Goal: Task Accomplishment & Management: Use online tool/utility

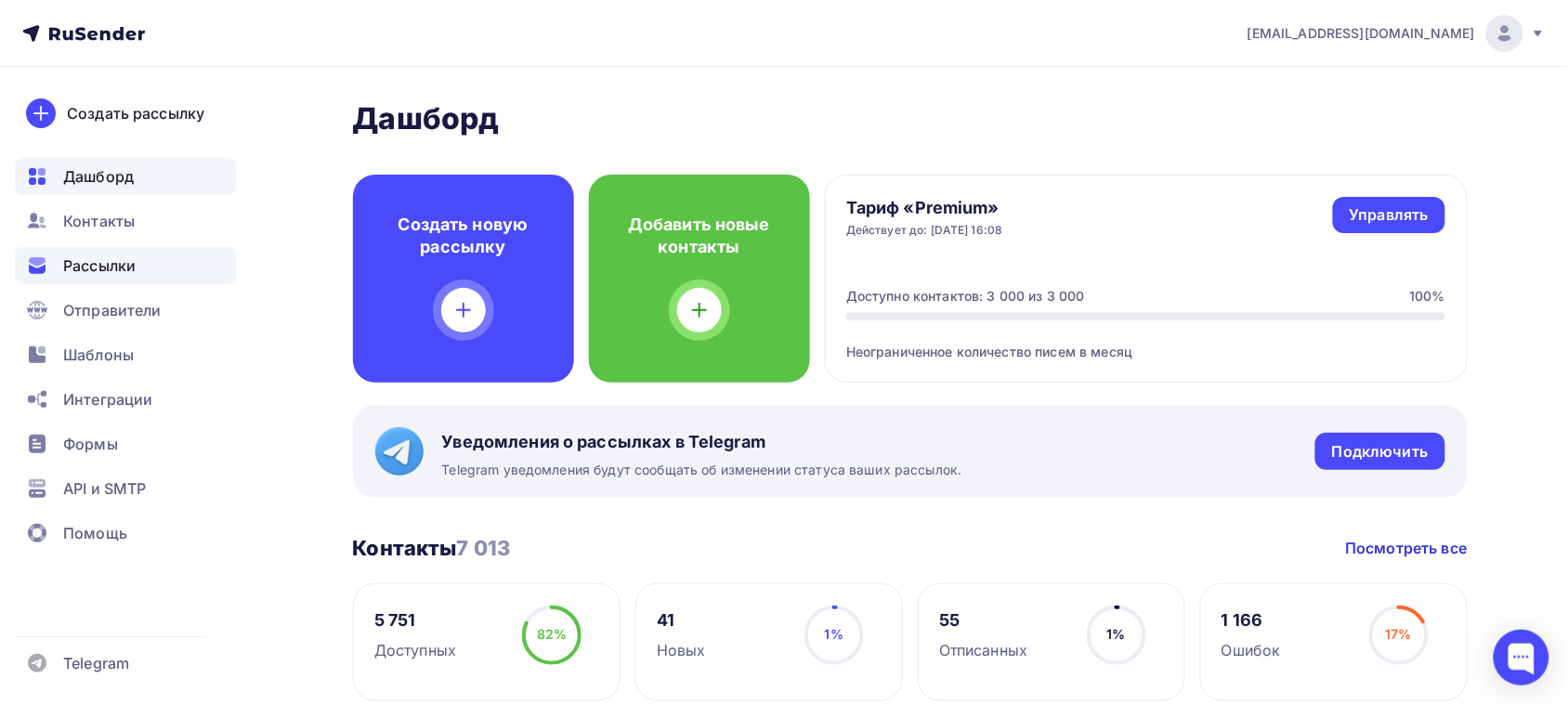
click at [126, 279] on div "Рассылки" at bounding box center [125, 265] width 221 height 37
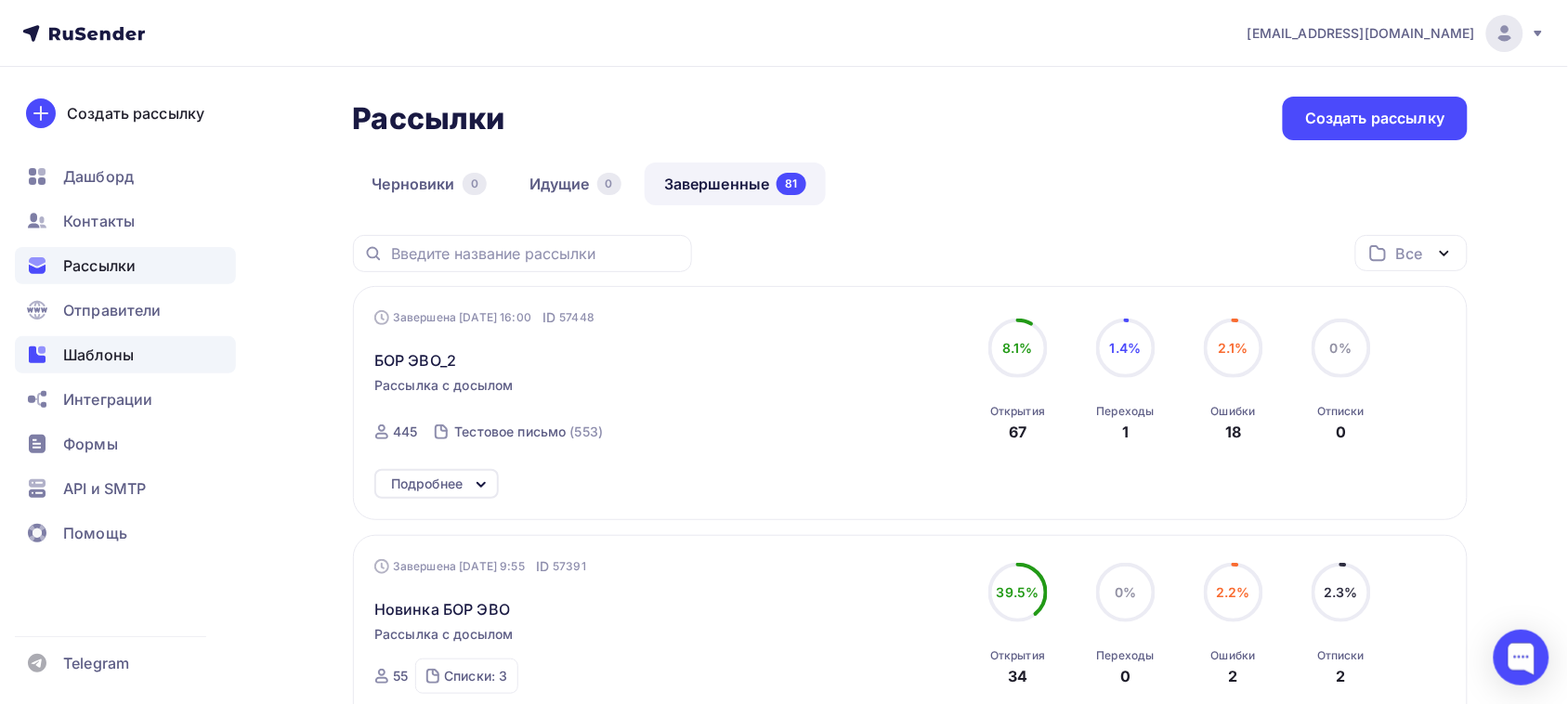
click at [95, 366] on div "Шаблоны" at bounding box center [125, 354] width 221 height 37
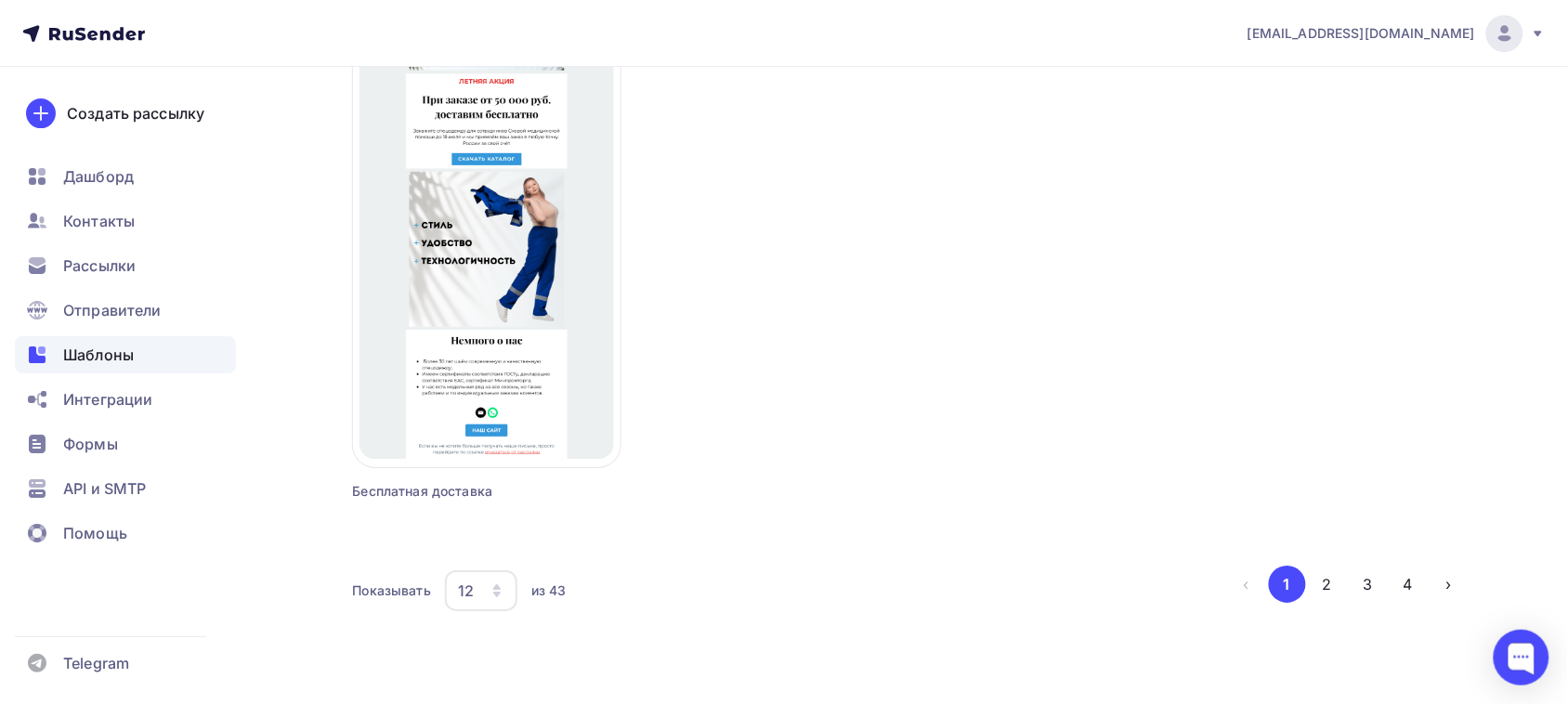
scroll to position [1746, 0]
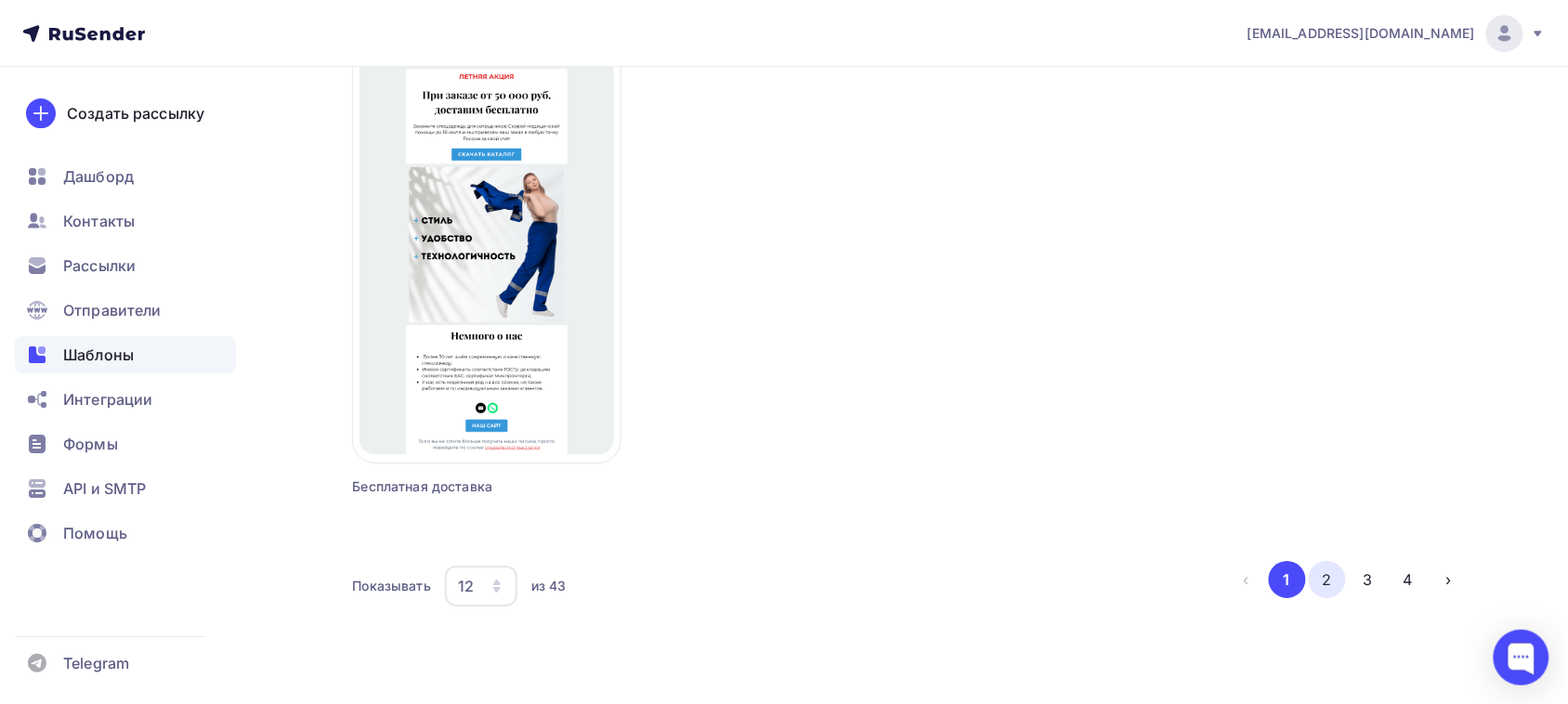
click at [1338, 582] on button "2" at bounding box center [1327, 579] width 37 height 37
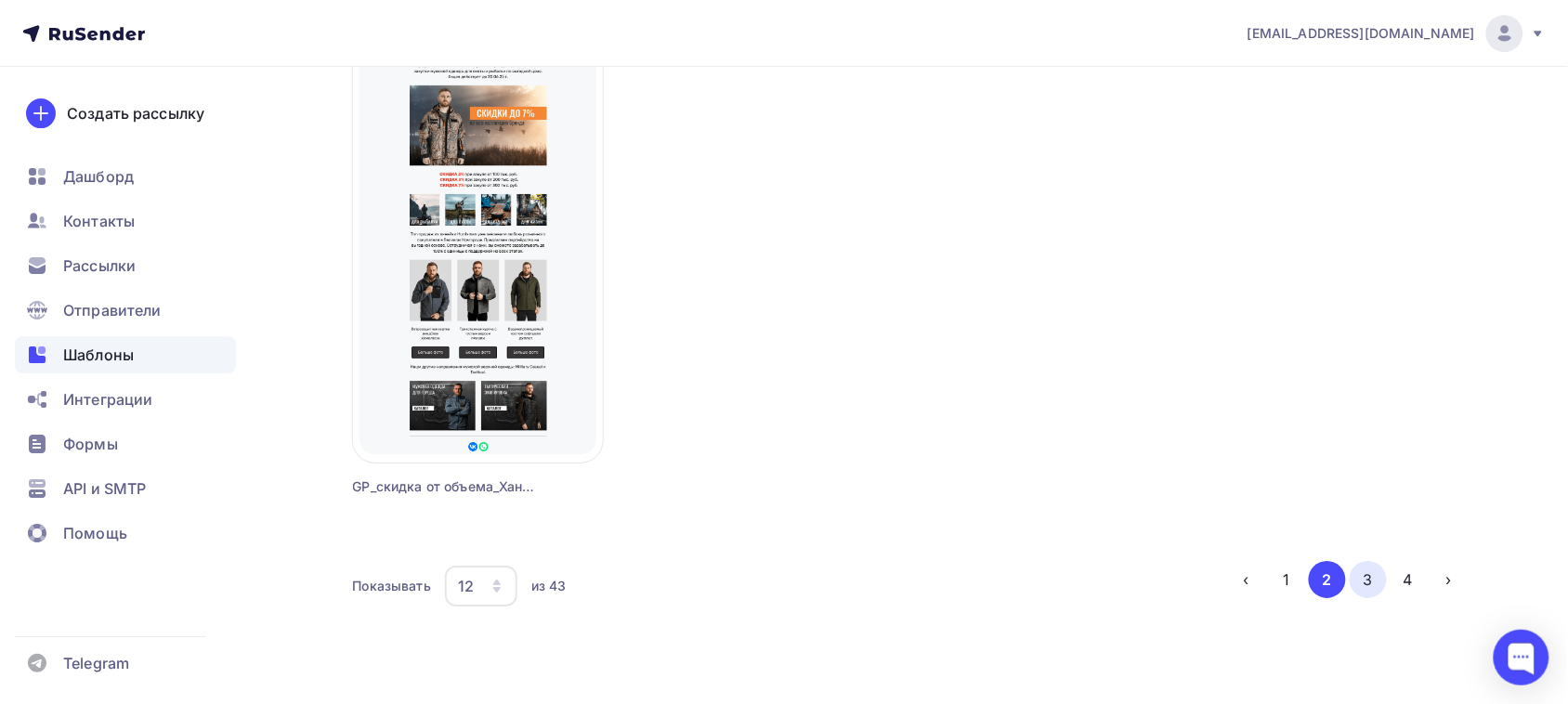
click at [1379, 581] on button "3" at bounding box center [1367, 579] width 37 height 37
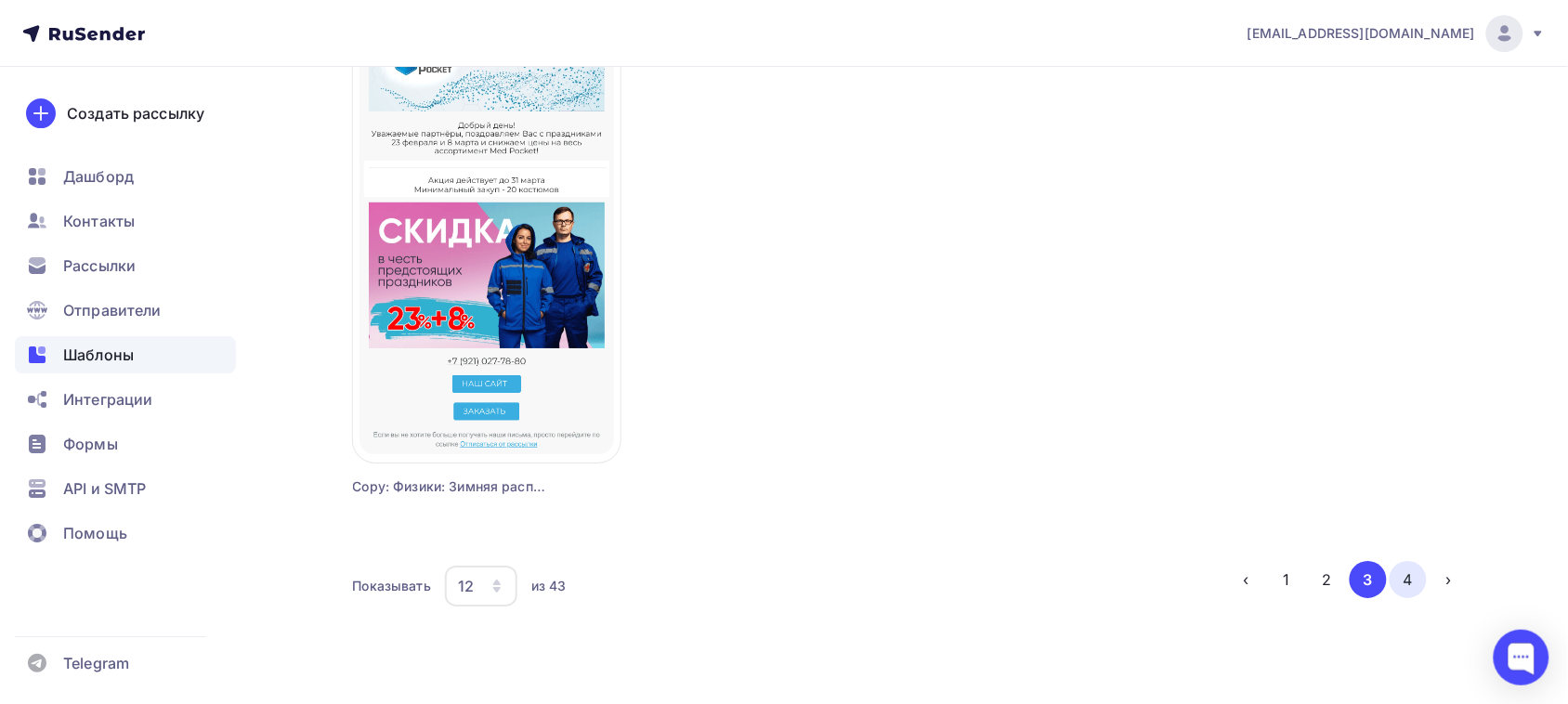
click at [1403, 583] on button "4" at bounding box center [1407, 579] width 37 height 37
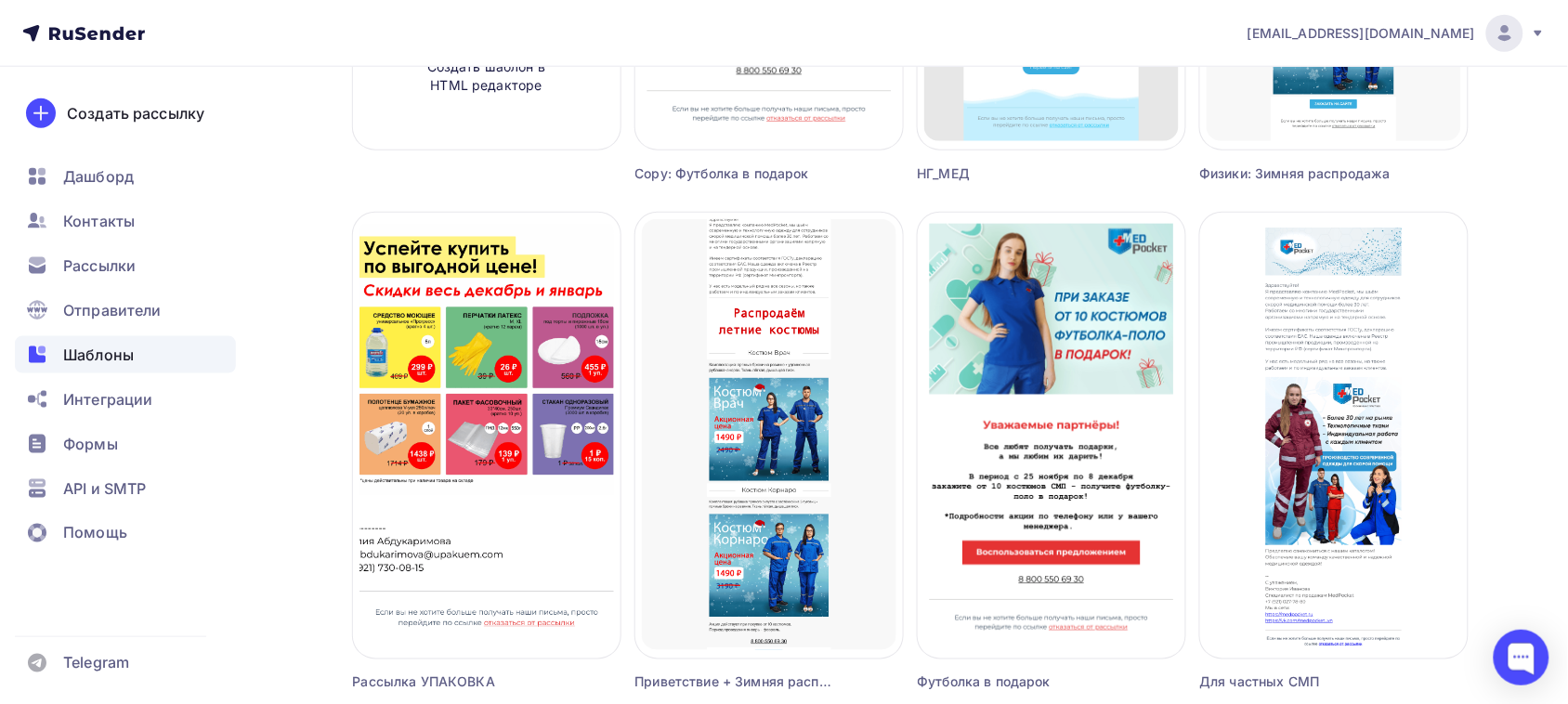
scroll to position [727, 0]
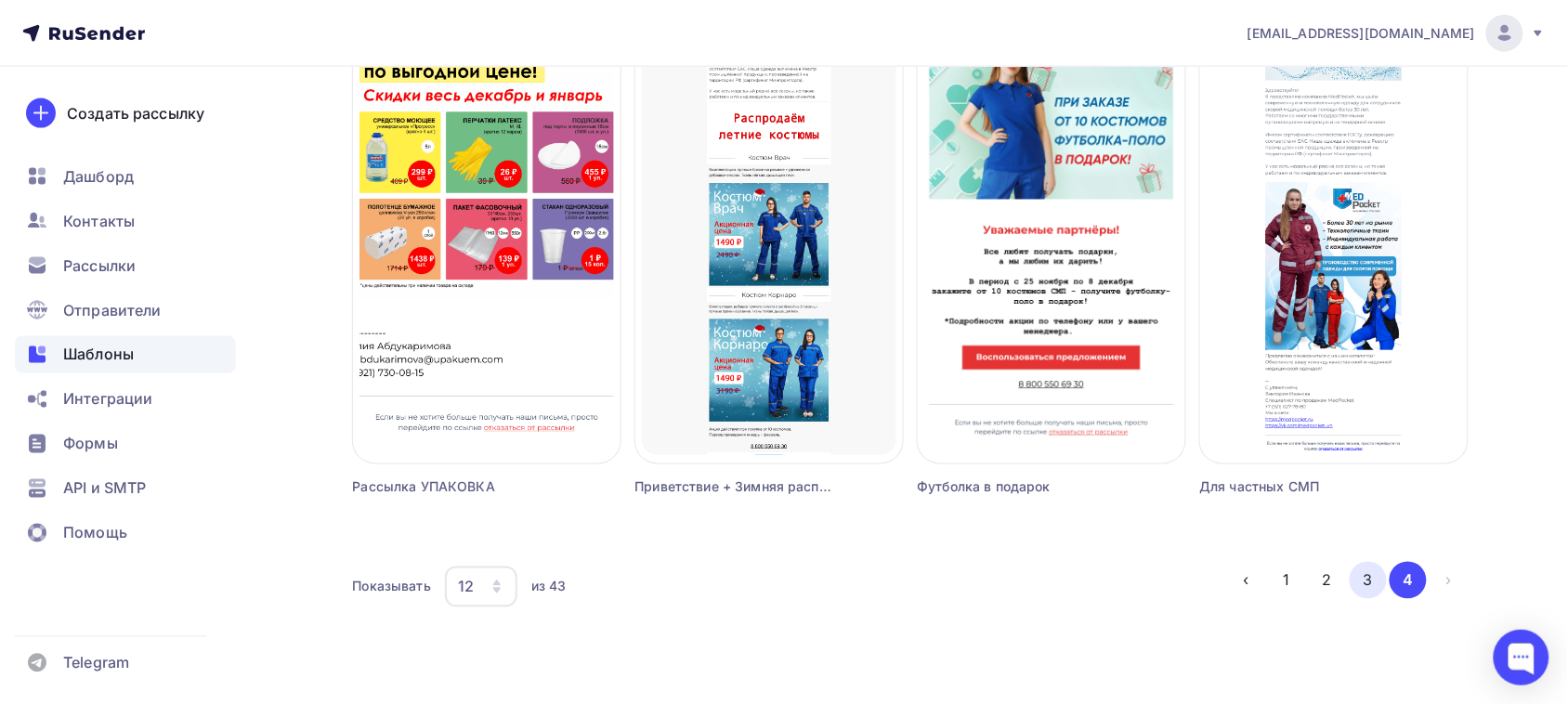
click at [1370, 582] on button "3" at bounding box center [1367, 580] width 37 height 37
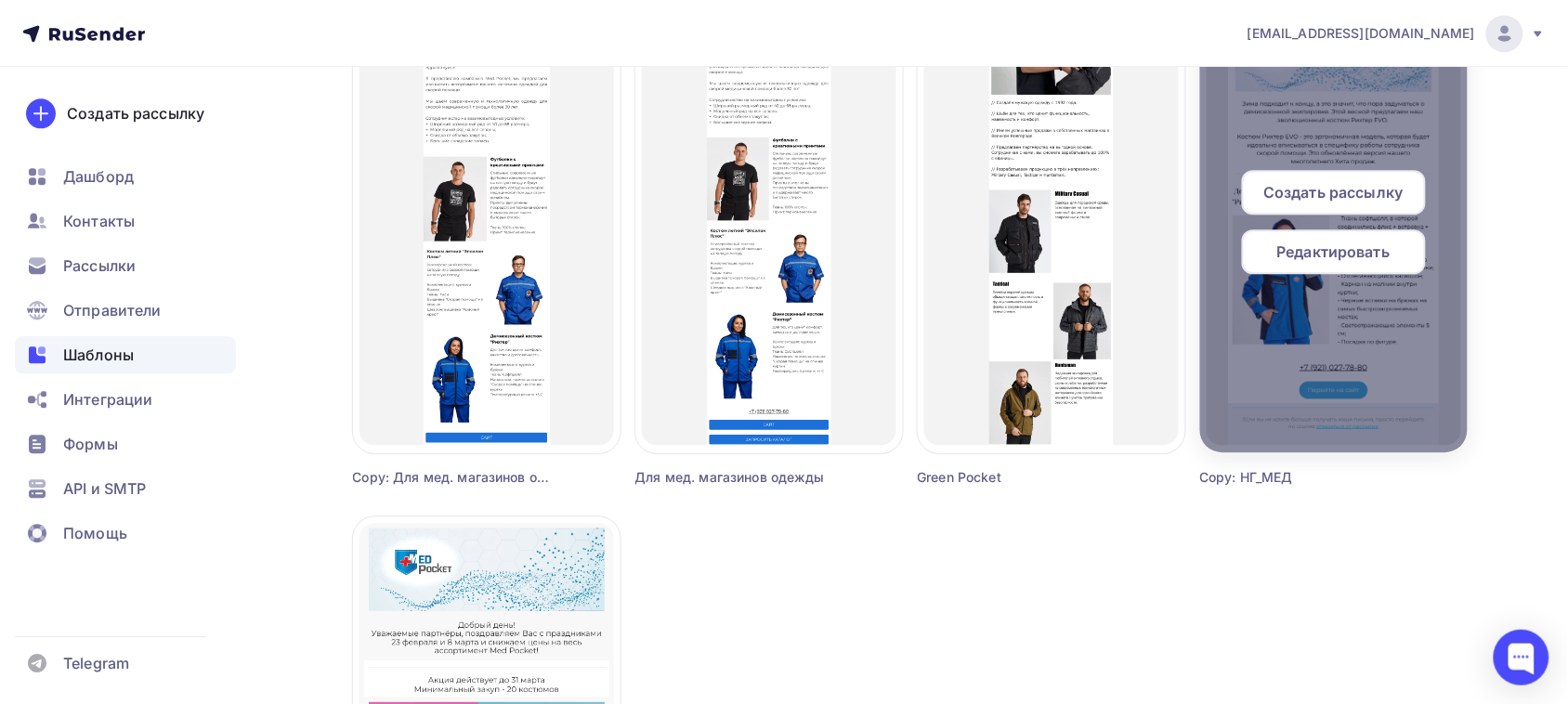
scroll to position [1192, 0]
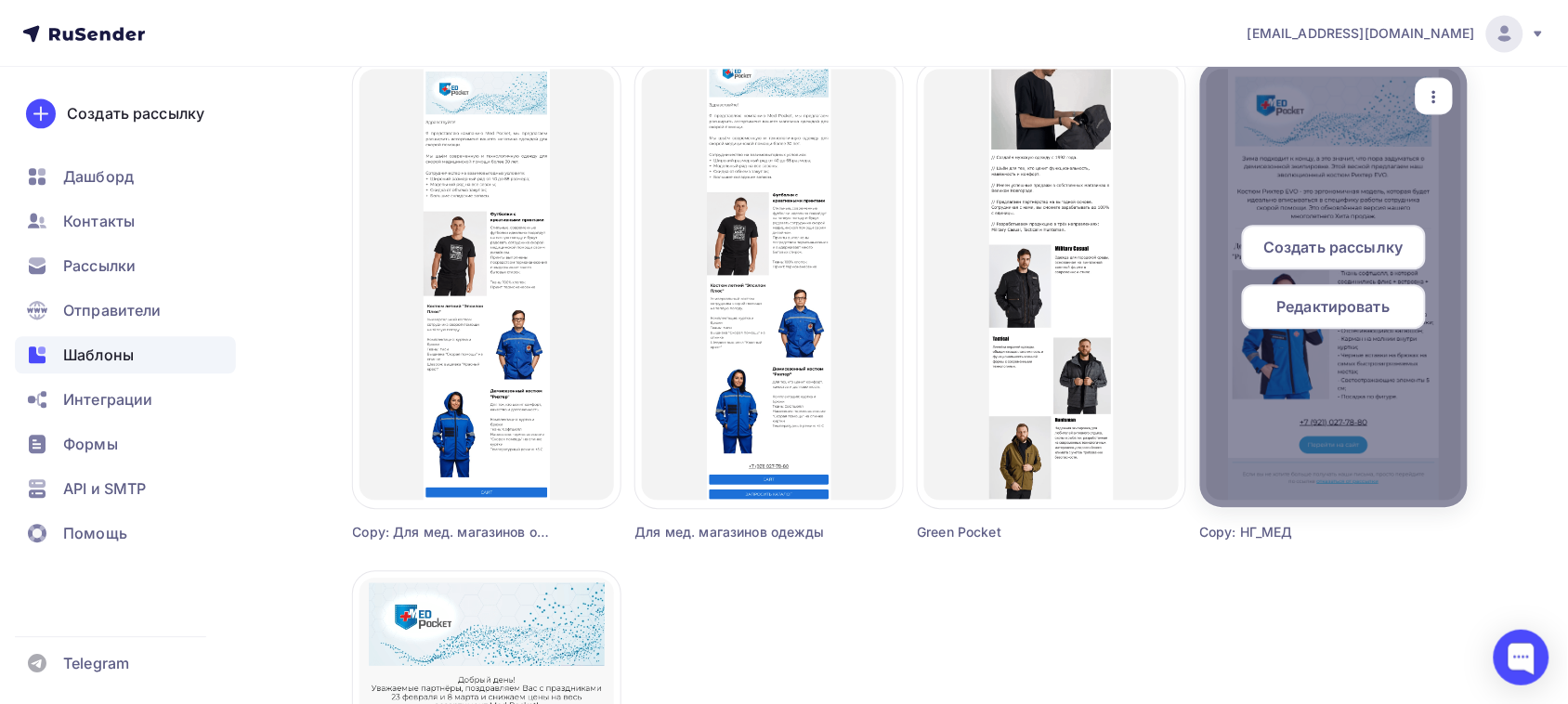
click at [1347, 305] on span "Редактировать" at bounding box center [1334, 306] width 113 height 22
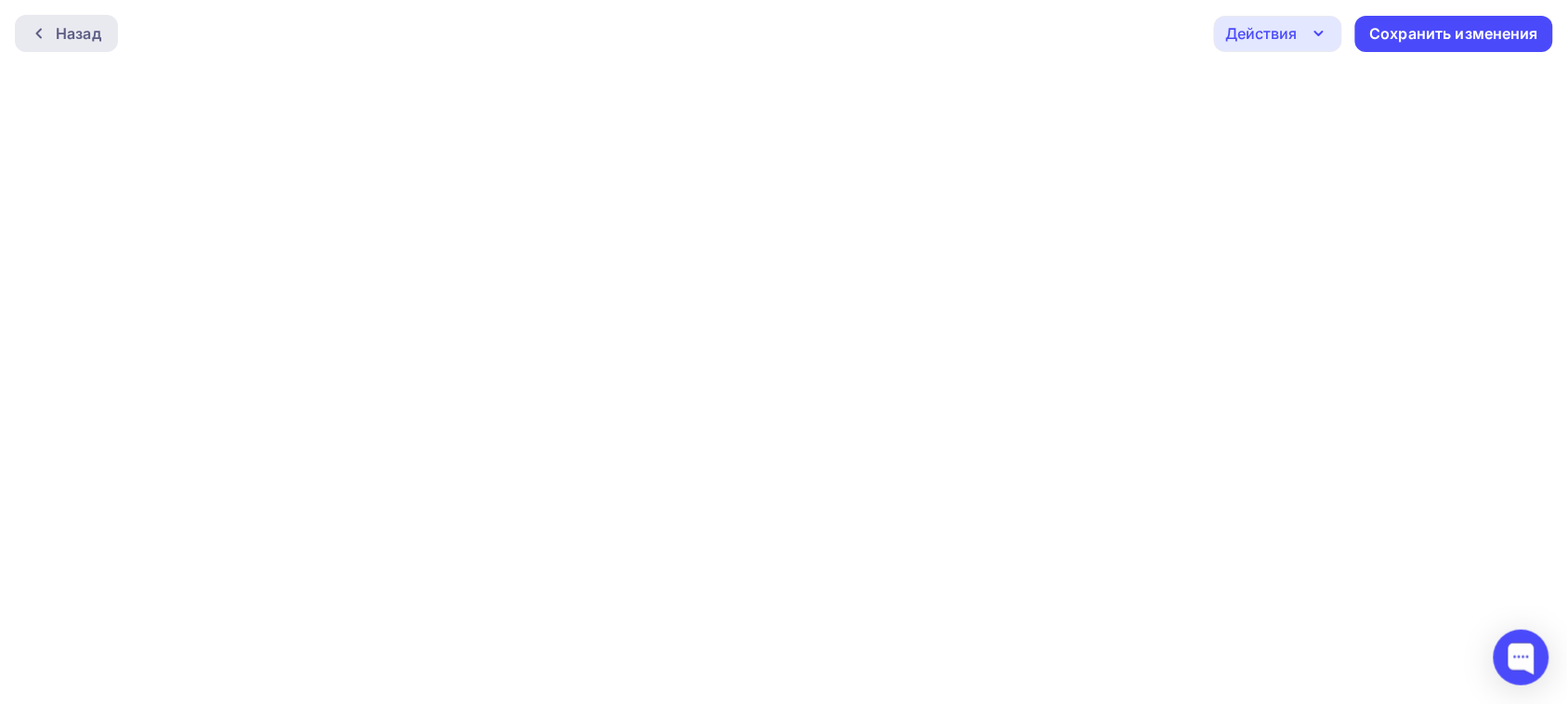
click at [36, 43] on div "Назад" at bounding box center [67, 33] width 103 height 37
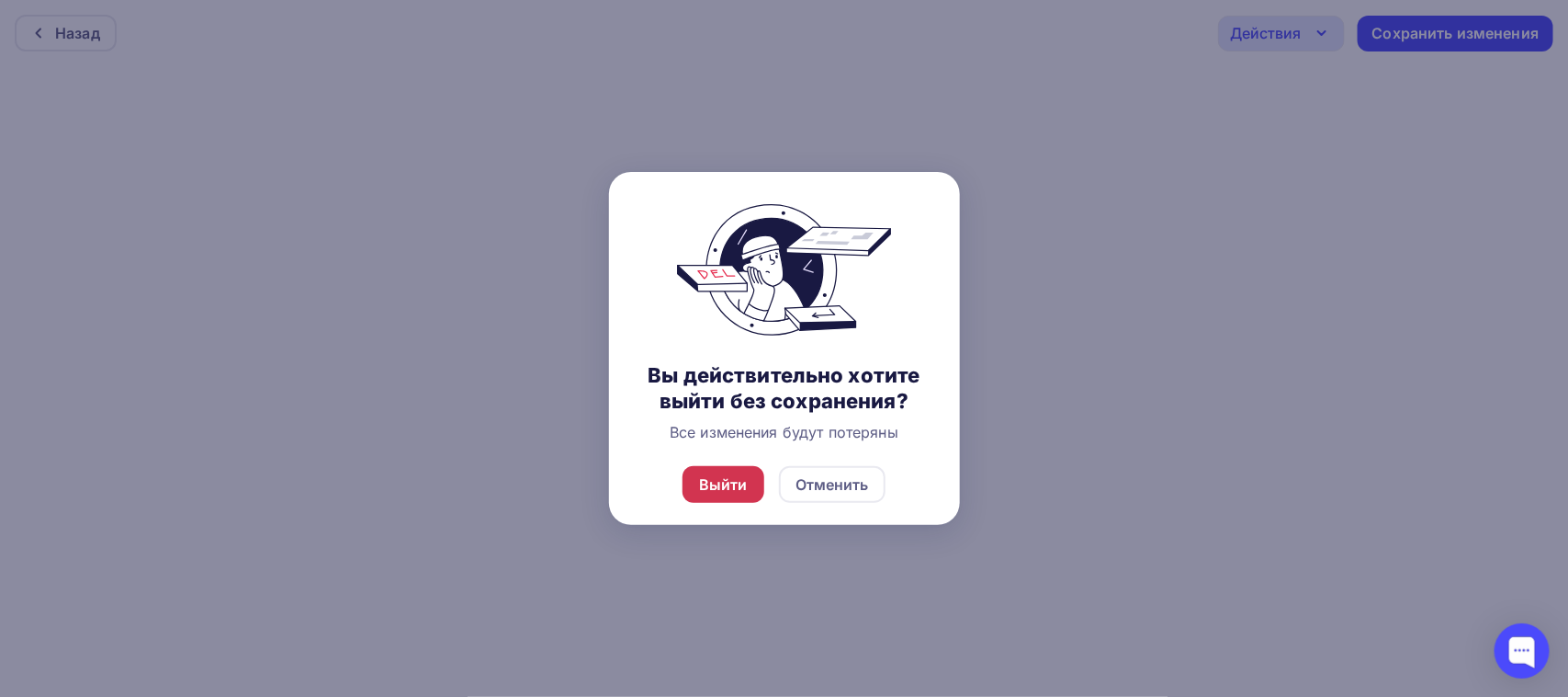
click at [714, 494] on div "Выйти" at bounding box center [724, 485] width 49 height 22
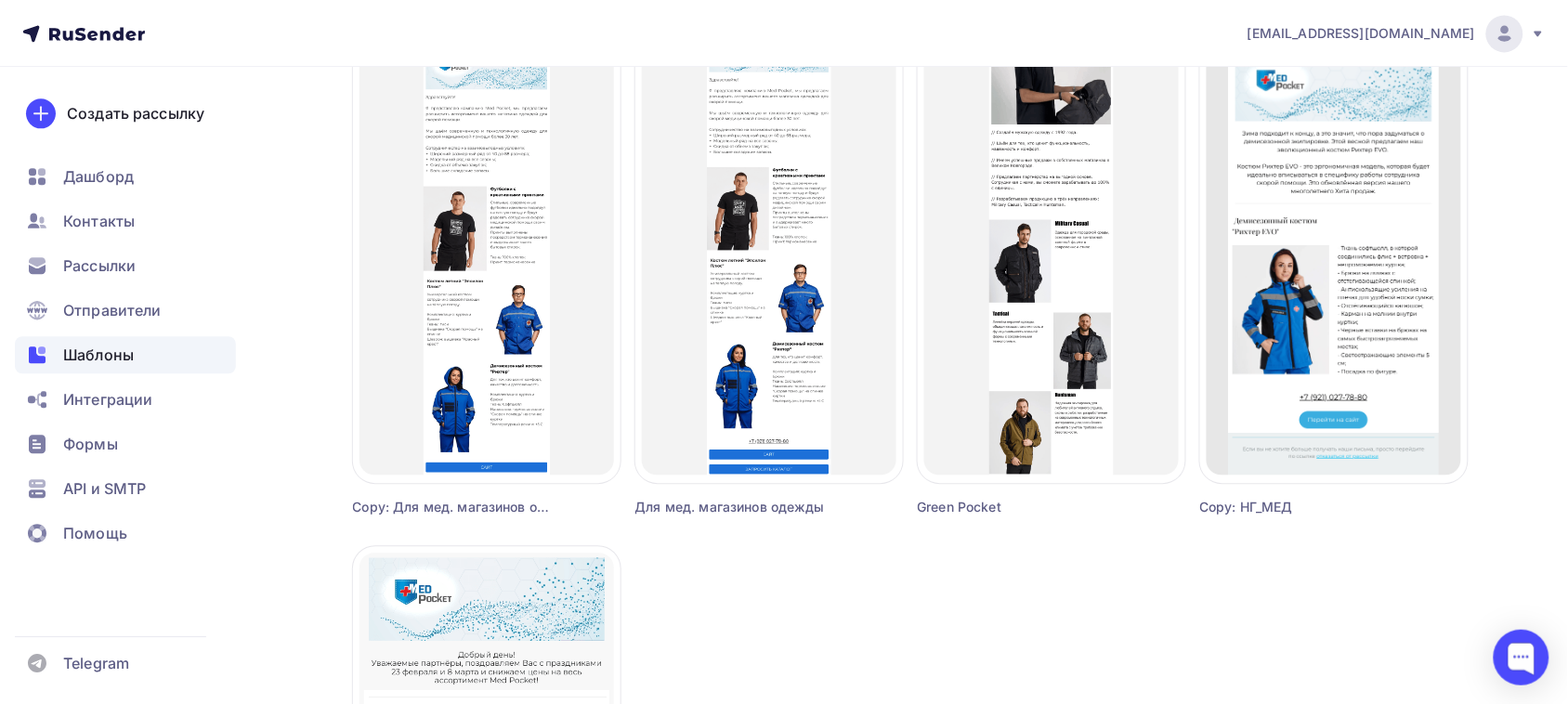
scroll to position [1161, 0]
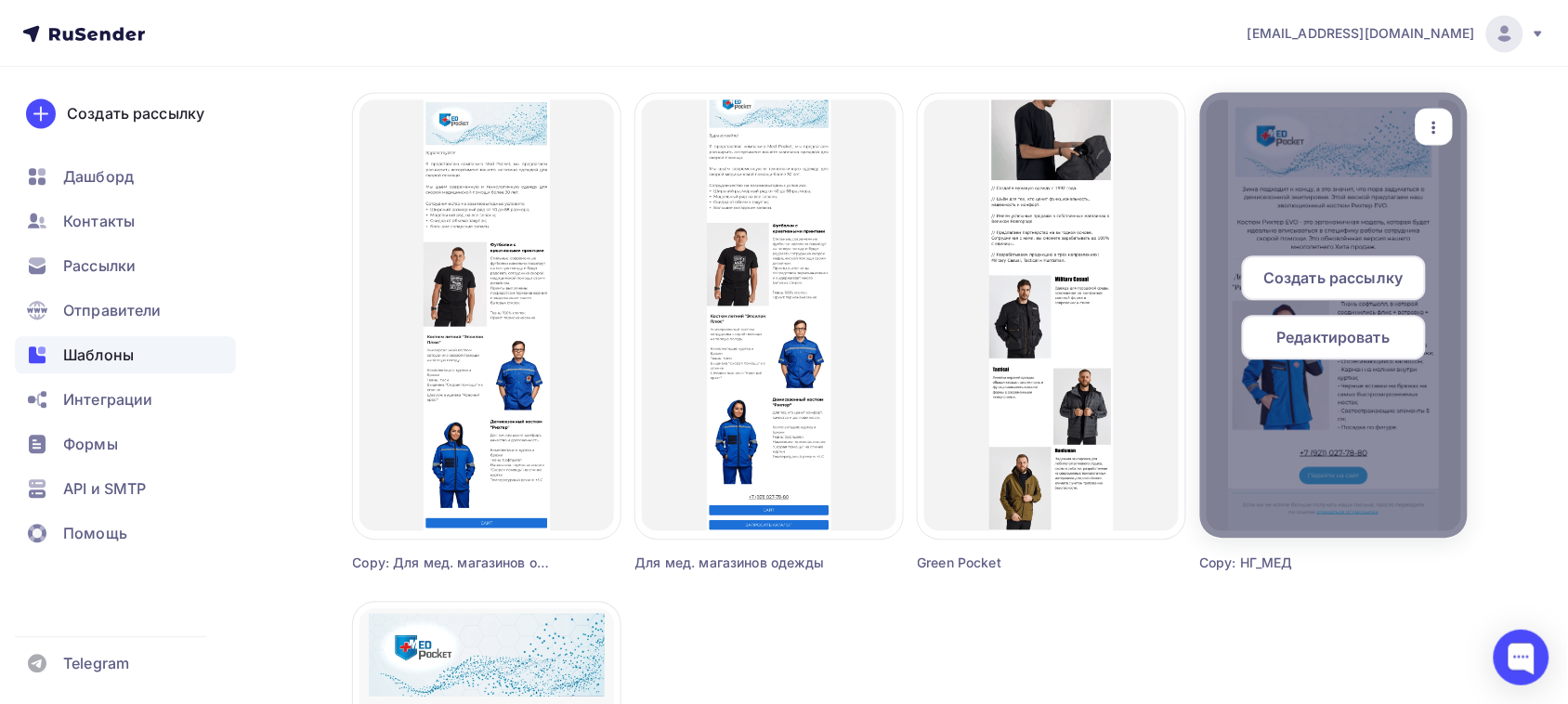
click at [1426, 122] on icon "button" at bounding box center [1434, 127] width 22 height 22
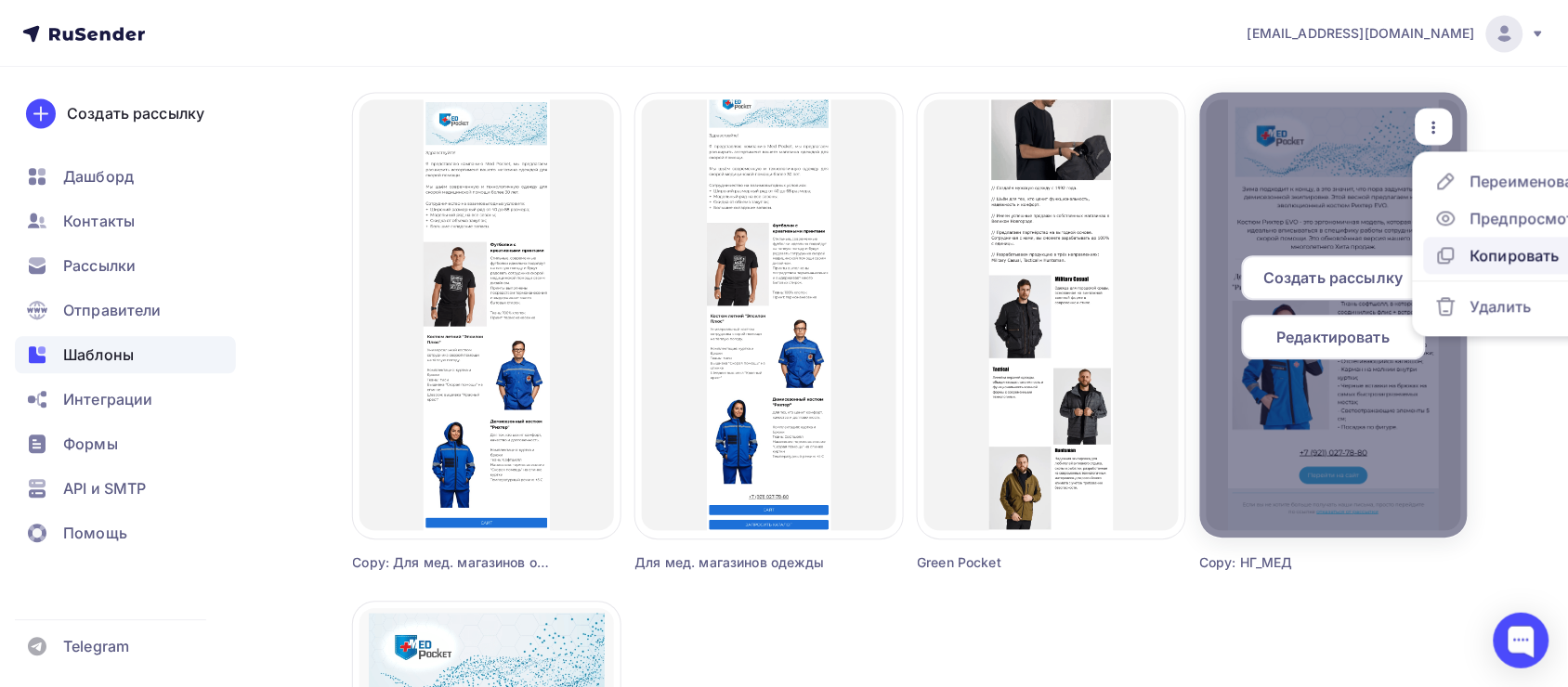
click at [1512, 252] on div "Копировать" at bounding box center [1514, 255] width 89 height 22
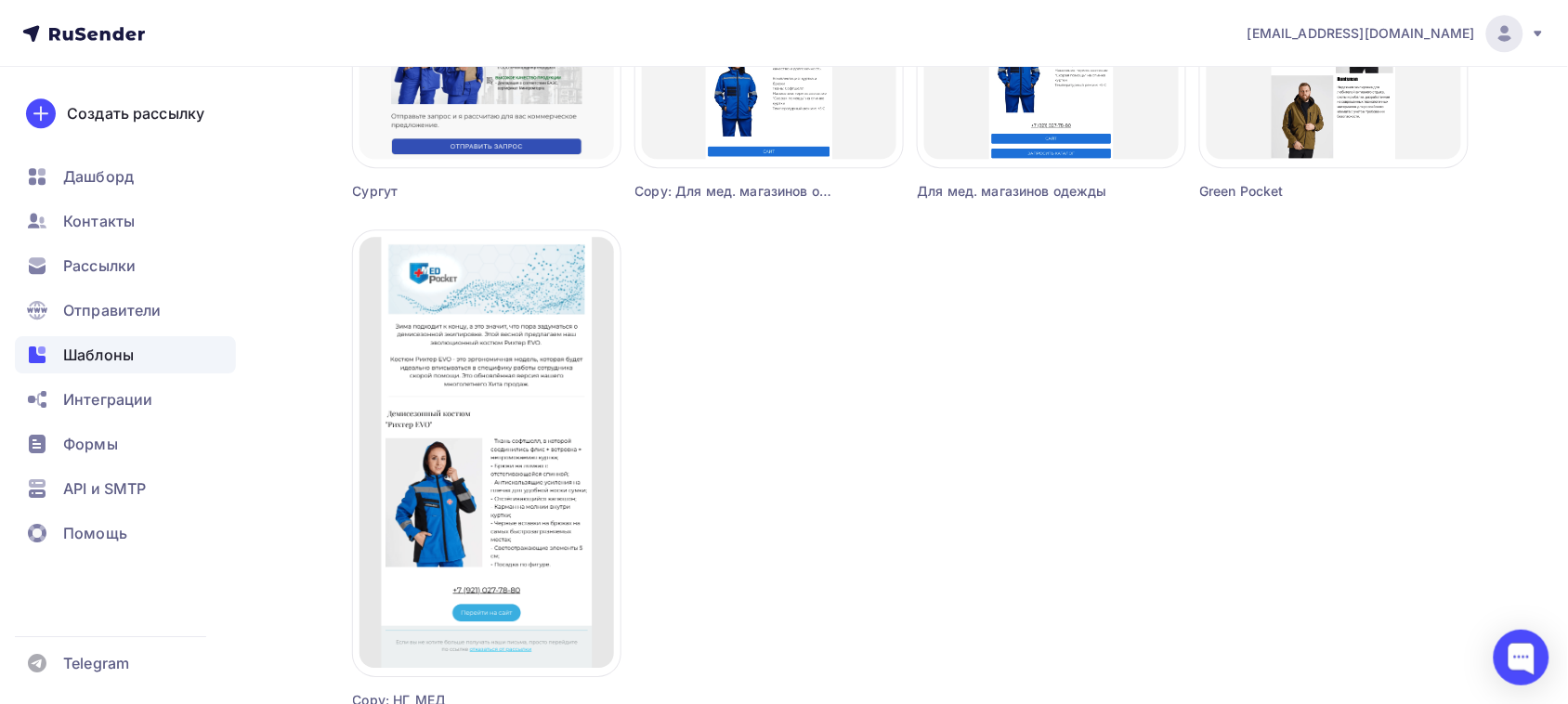
scroll to position [1746, 0]
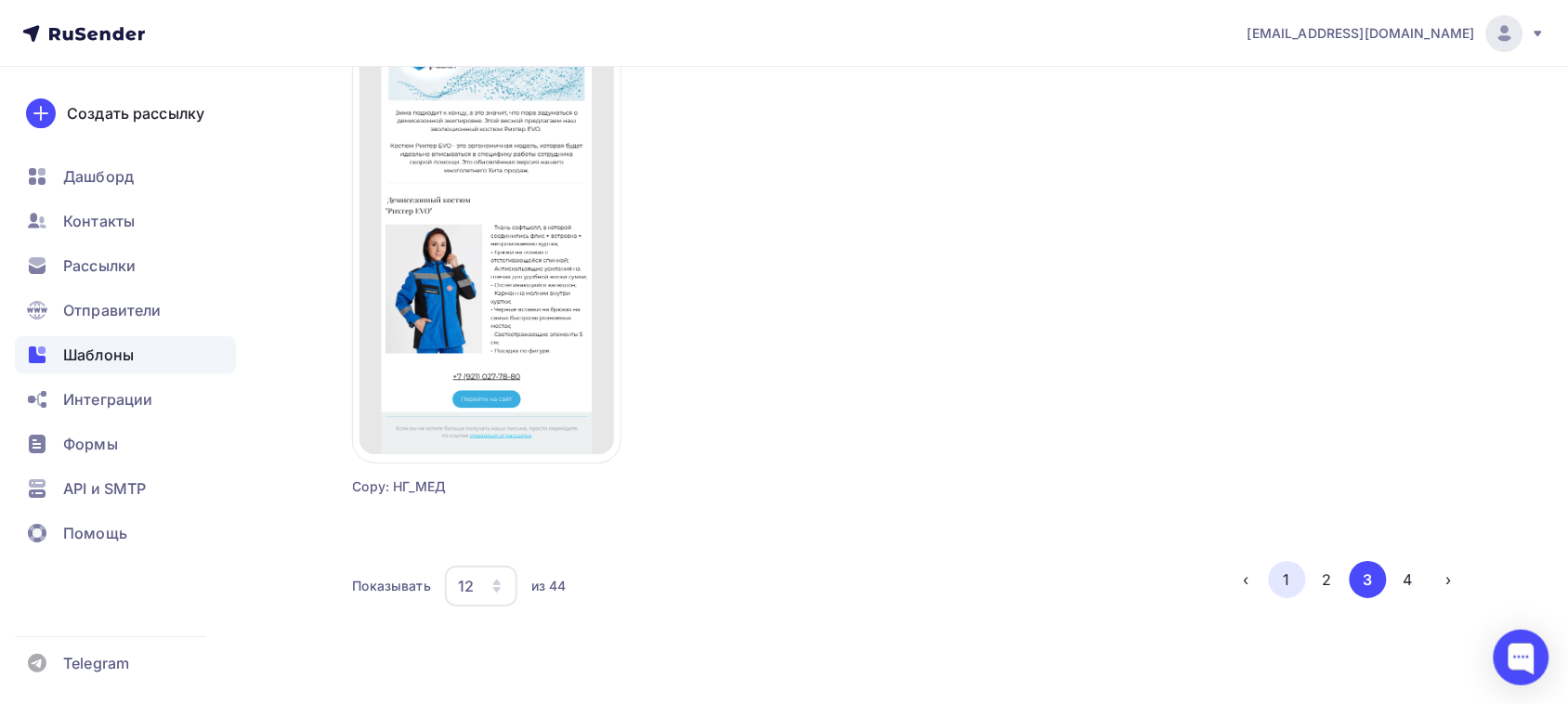
click at [1277, 568] on button "1" at bounding box center [1287, 579] width 37 height 37
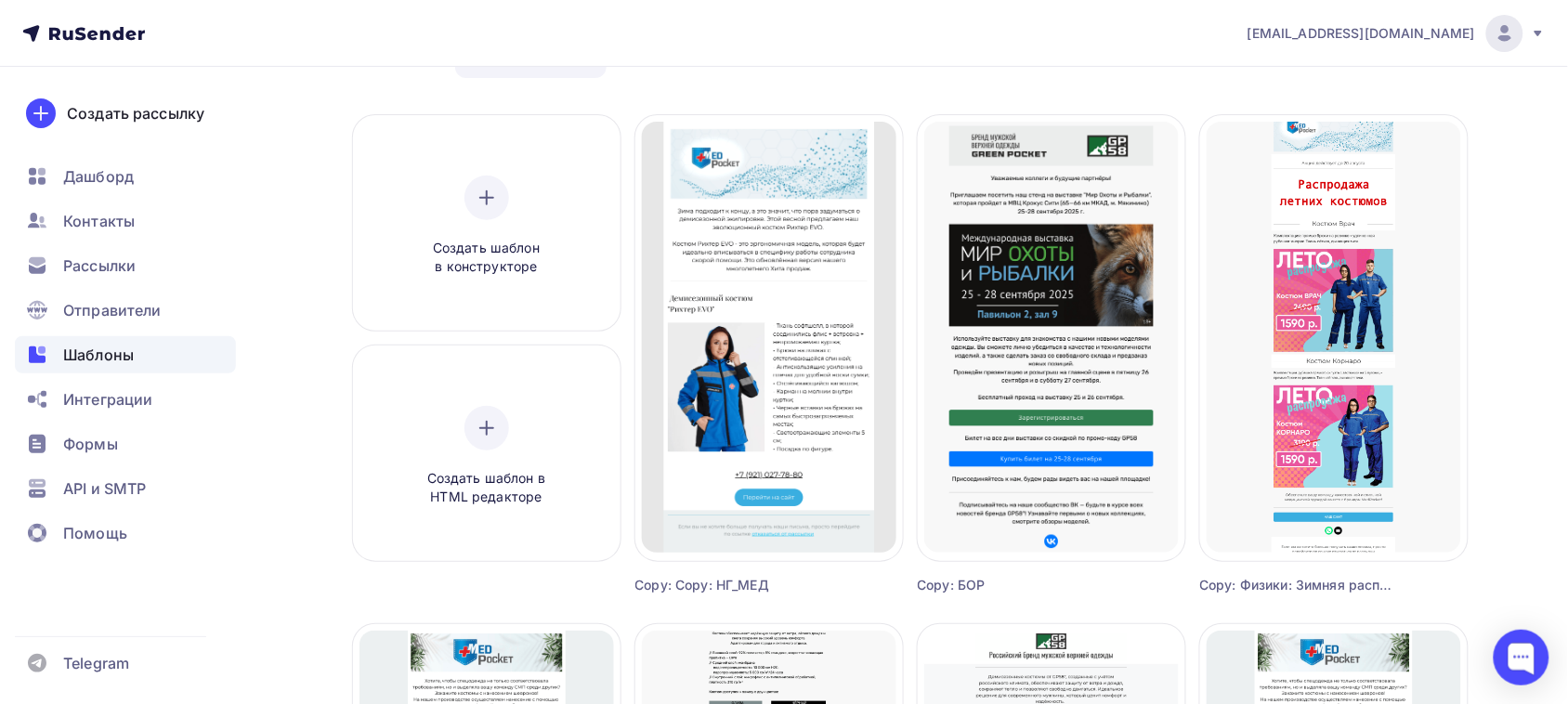
scroll to position [5, 0]
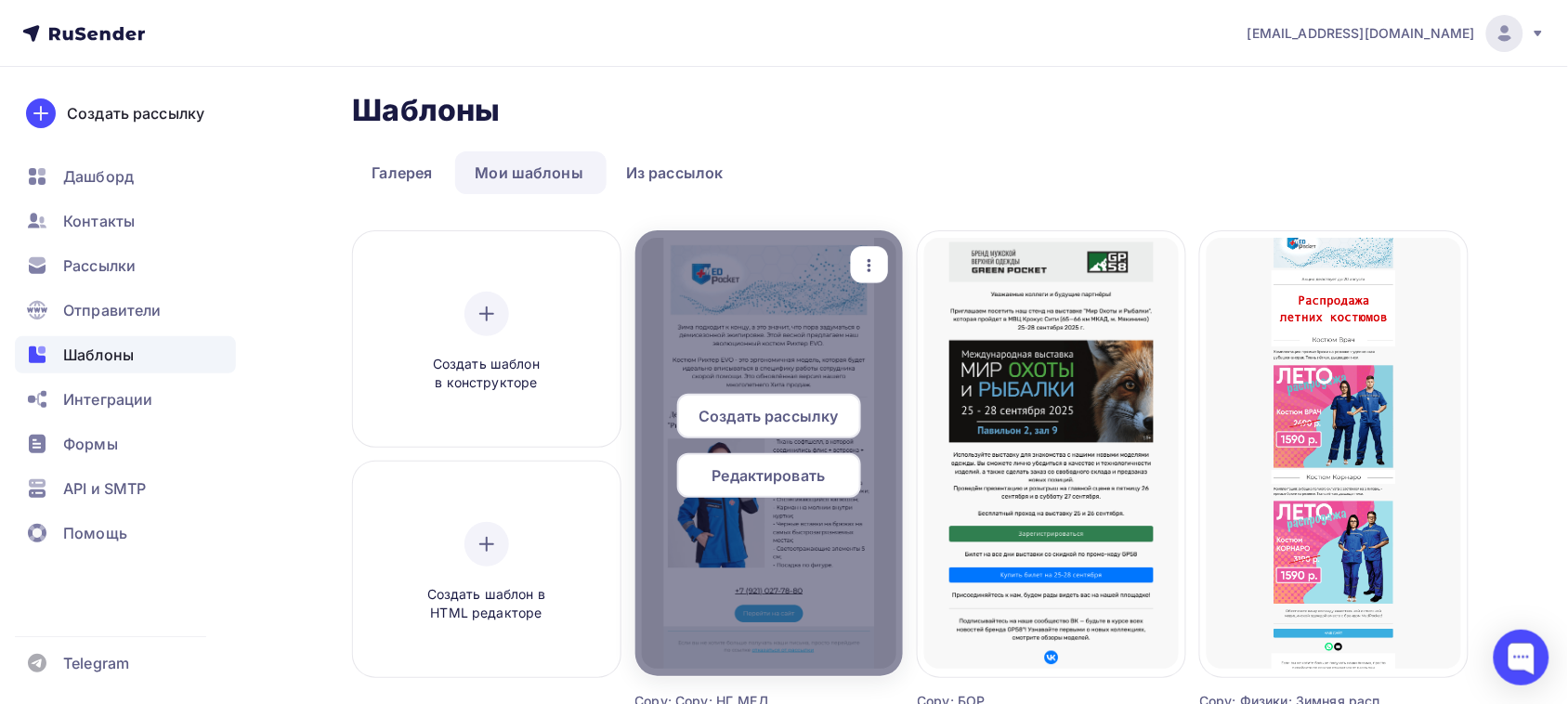
click at [738, 479] on span "Редактировать" at bounding box center [769, 476] width 113 height 22
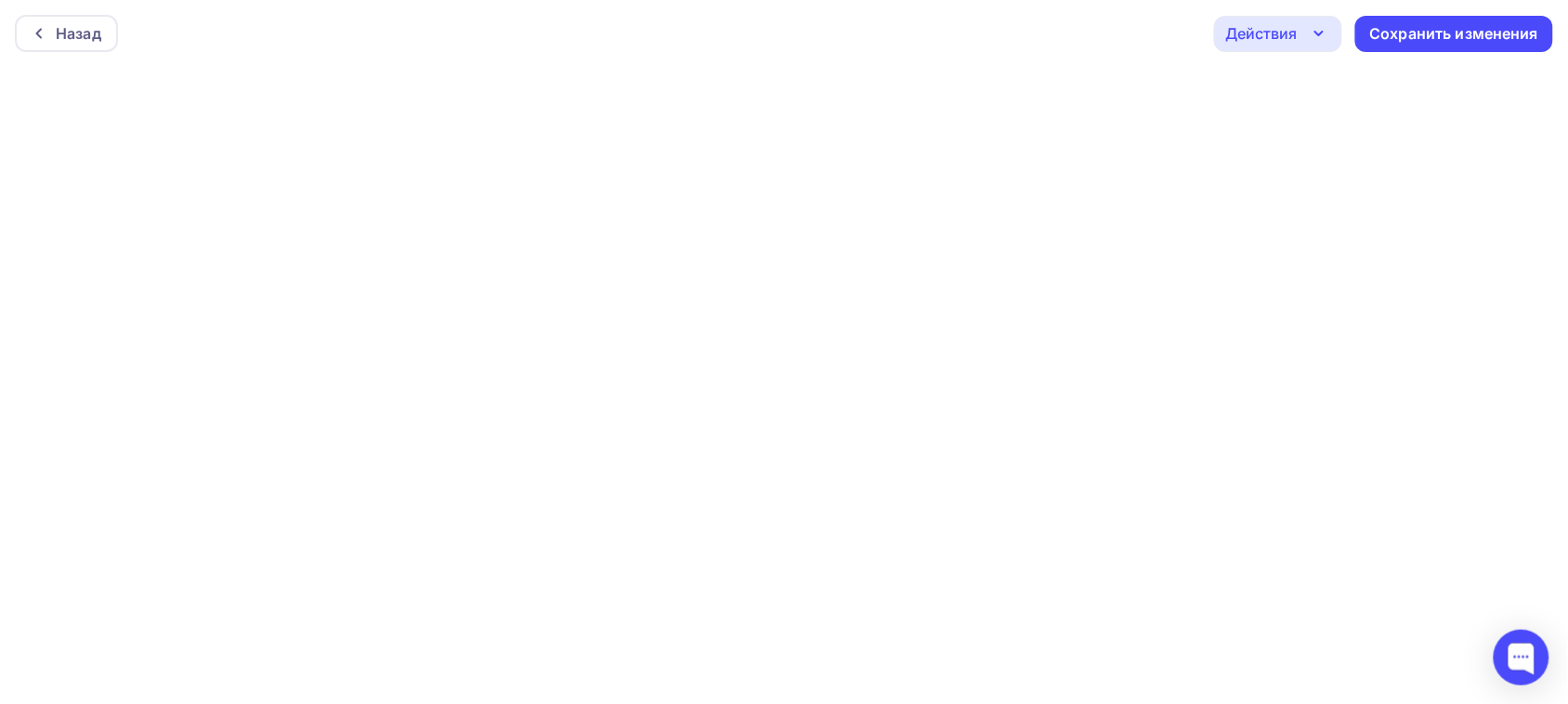
click at [83, 53] on div "Назад Действия Отправить тестовое письмо Предпросмотр Выйти без сохранения Сохр…" at bounding box center [784, 33] width 1568 height 67
click at [71, 37] on div "Назад" at bounding box center [78, 33] width 46 height 22
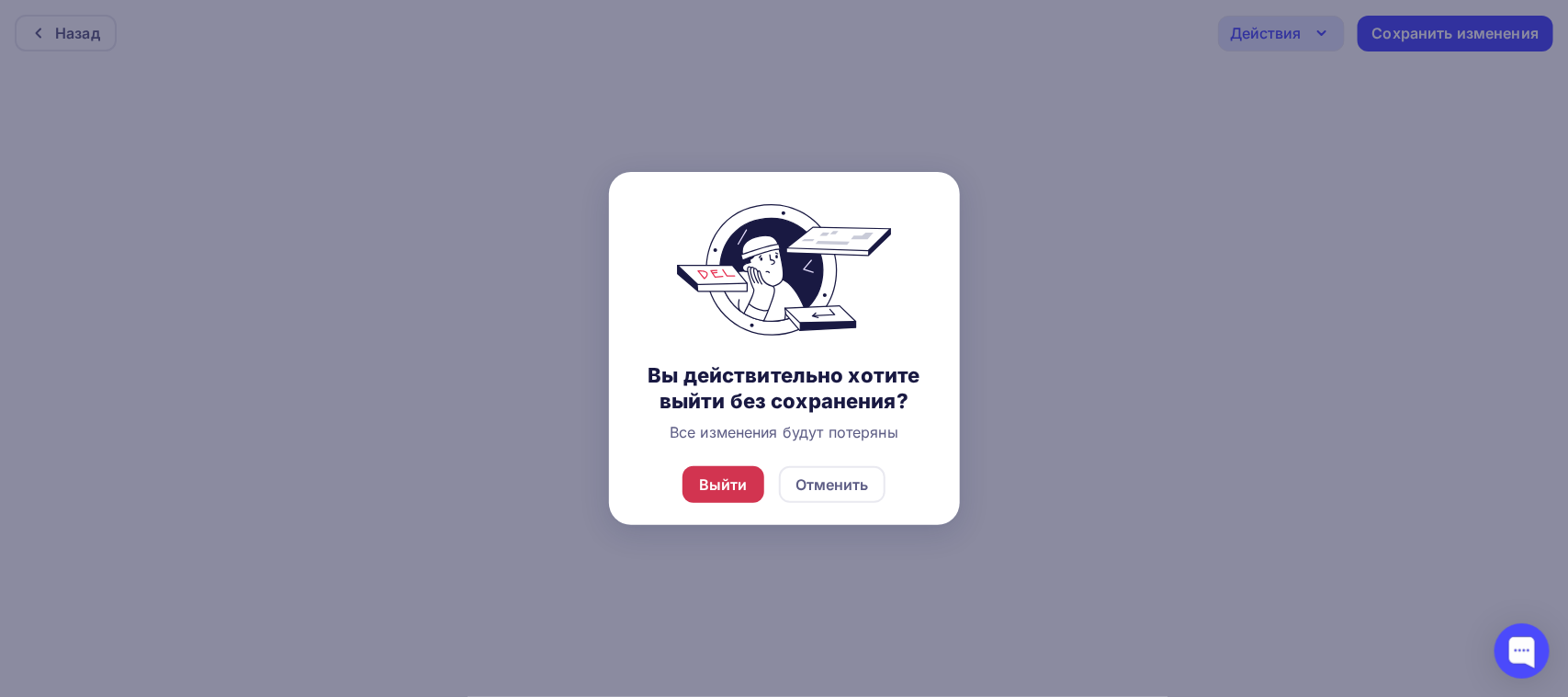
click at [717, 489] on div "Выйти" at bounding box center [724, 485] width 49 height 22
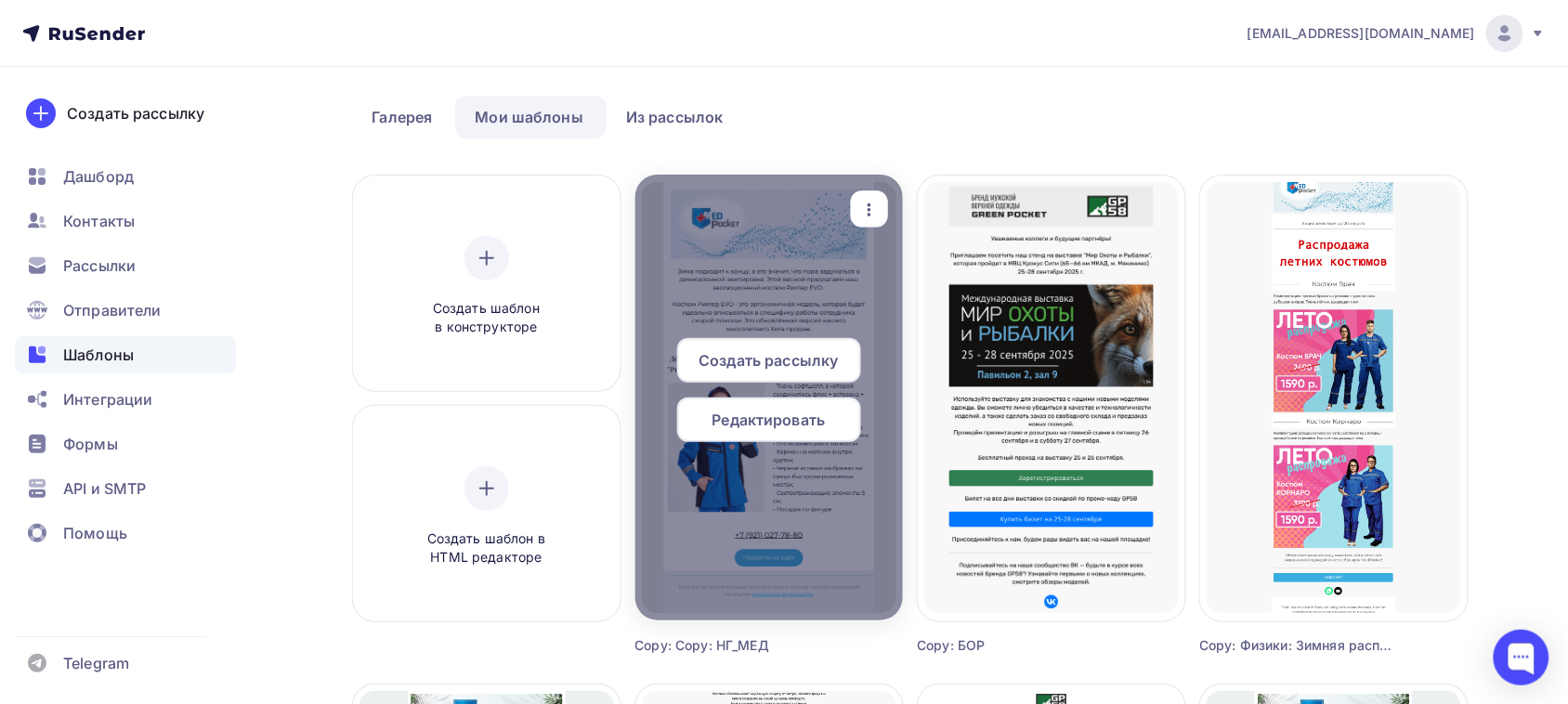
scroll to position [116, 0]
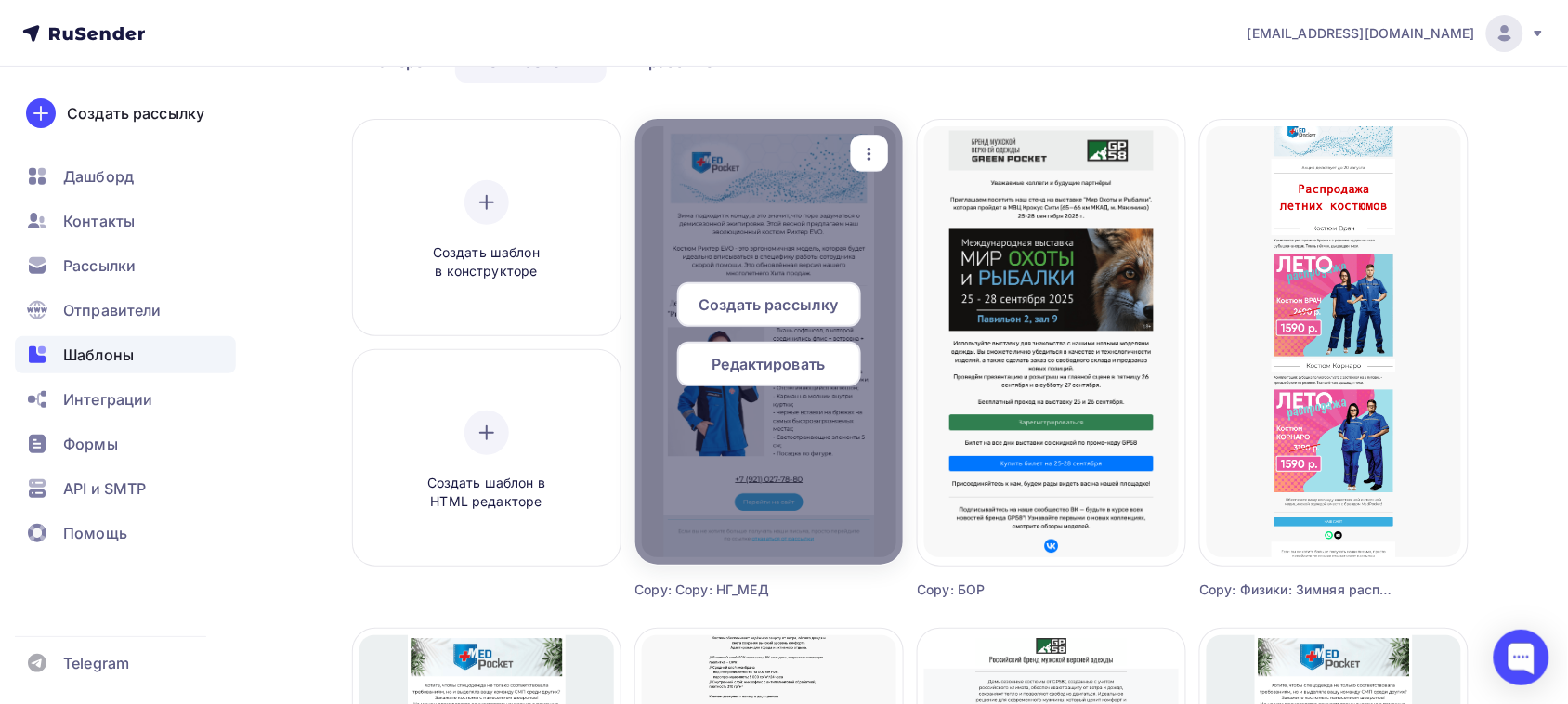
click at [878, 150] on icon "button" at bounding box center [869, 154] width 22 height 22
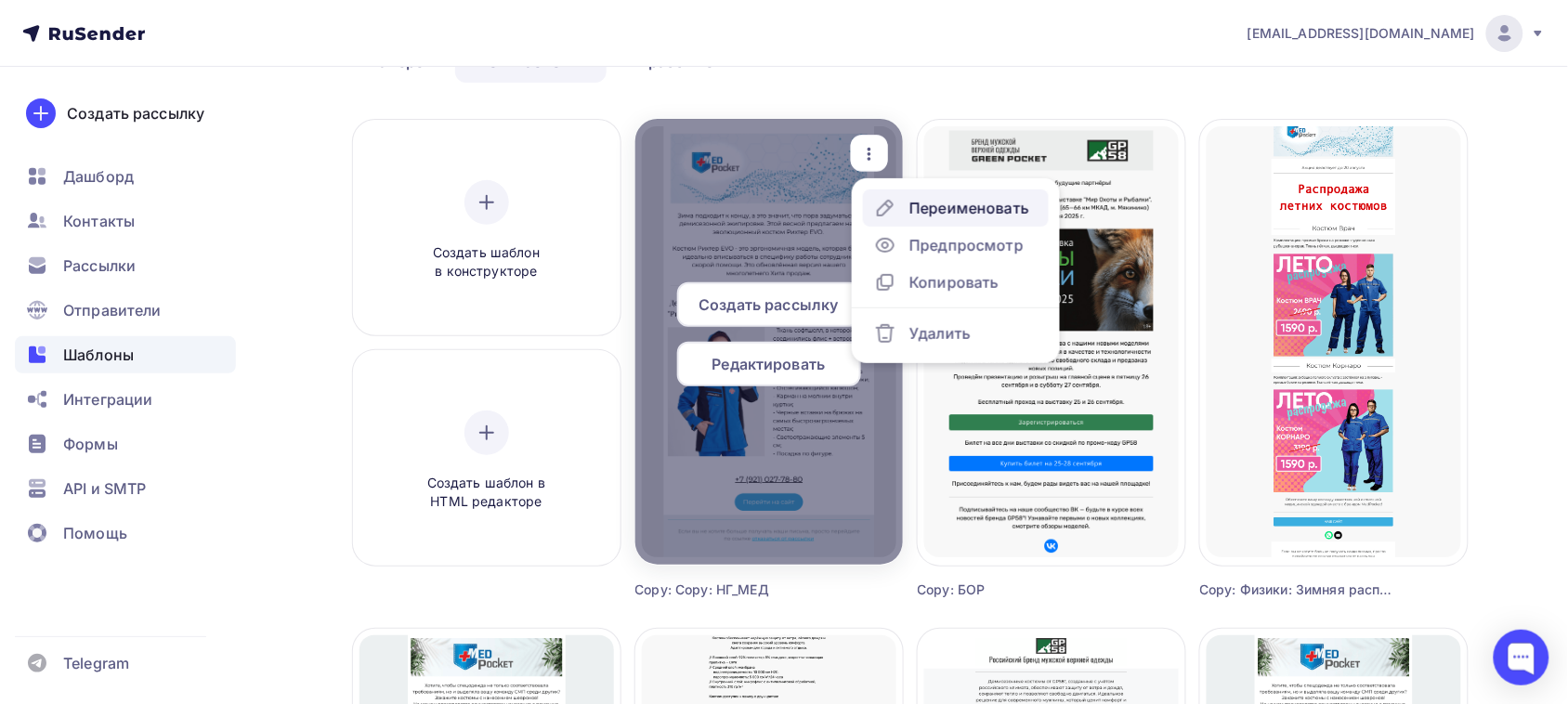
click at [958, 209] on div "Переименовать" at bounding box center [969, 208] width 120 height 22
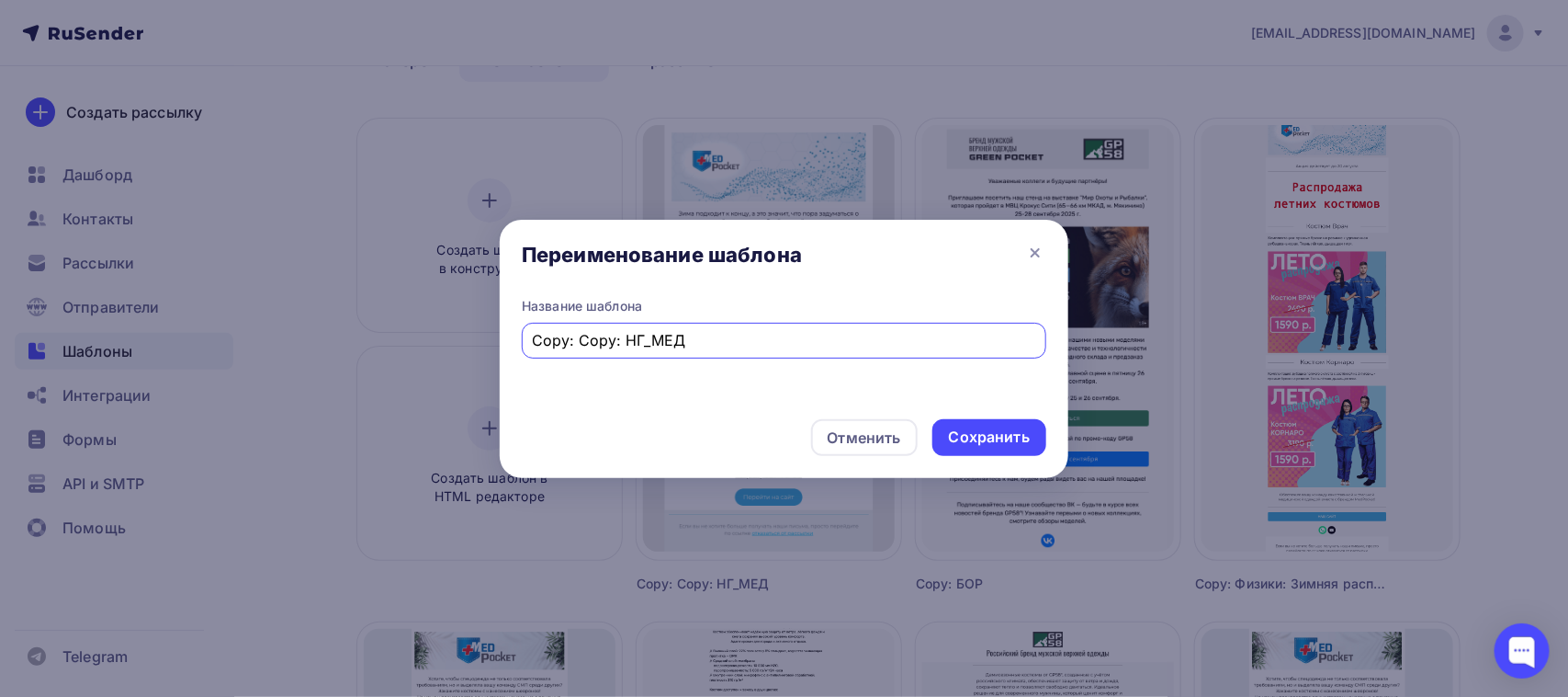
drag, startPoint x: 750, startPoint y: 343, endPoint x: 516, endPoint y: 347, distance: 234.0
click at [516, 347] on div "Название шаблона Copy: Copy: НГ_МЕД" at bounding box center [784, 350] width 569 height 107
type input "[PERSON_NAME]"
click at [992, 443] on div "Сохранить" at bounding box center [989, 437] width 81 height 22
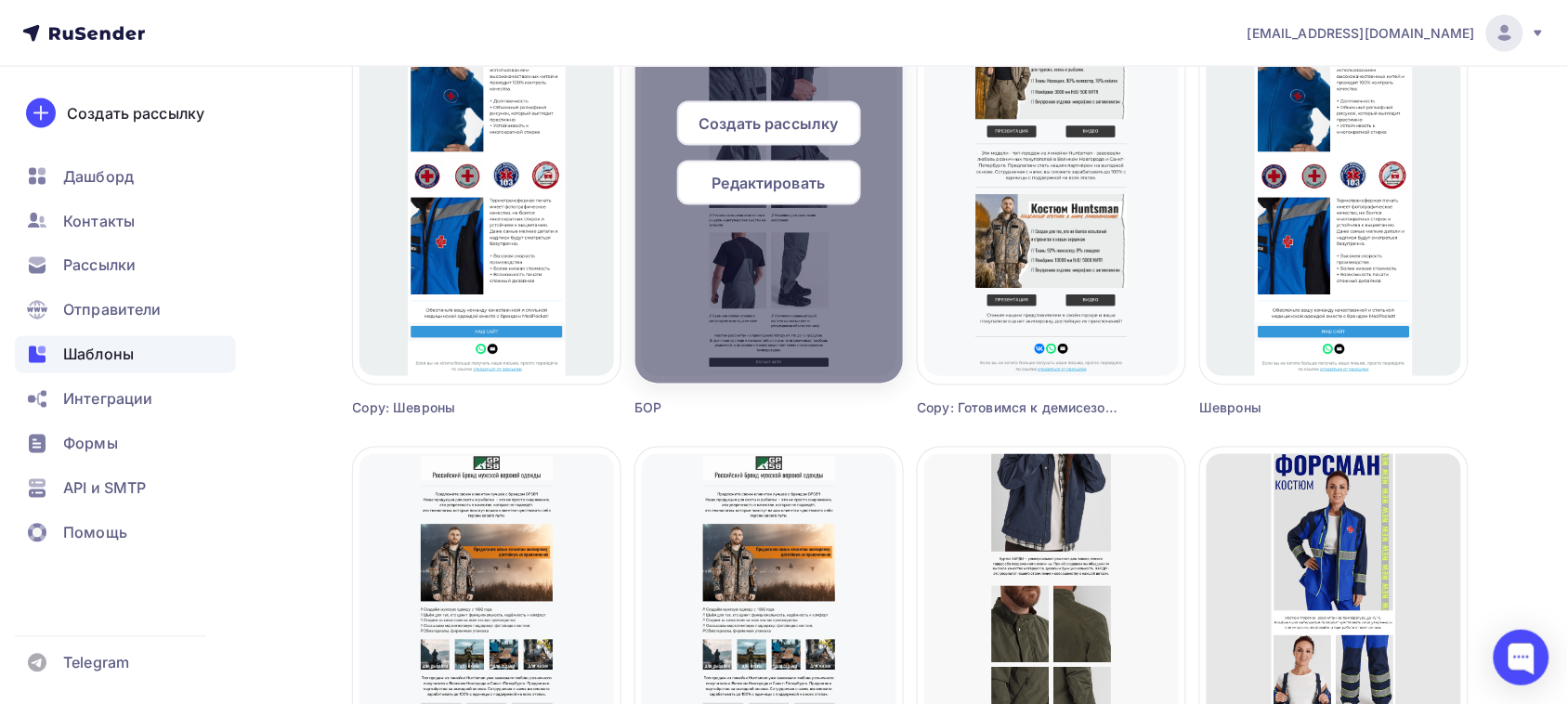
scroll to position [812, 0]
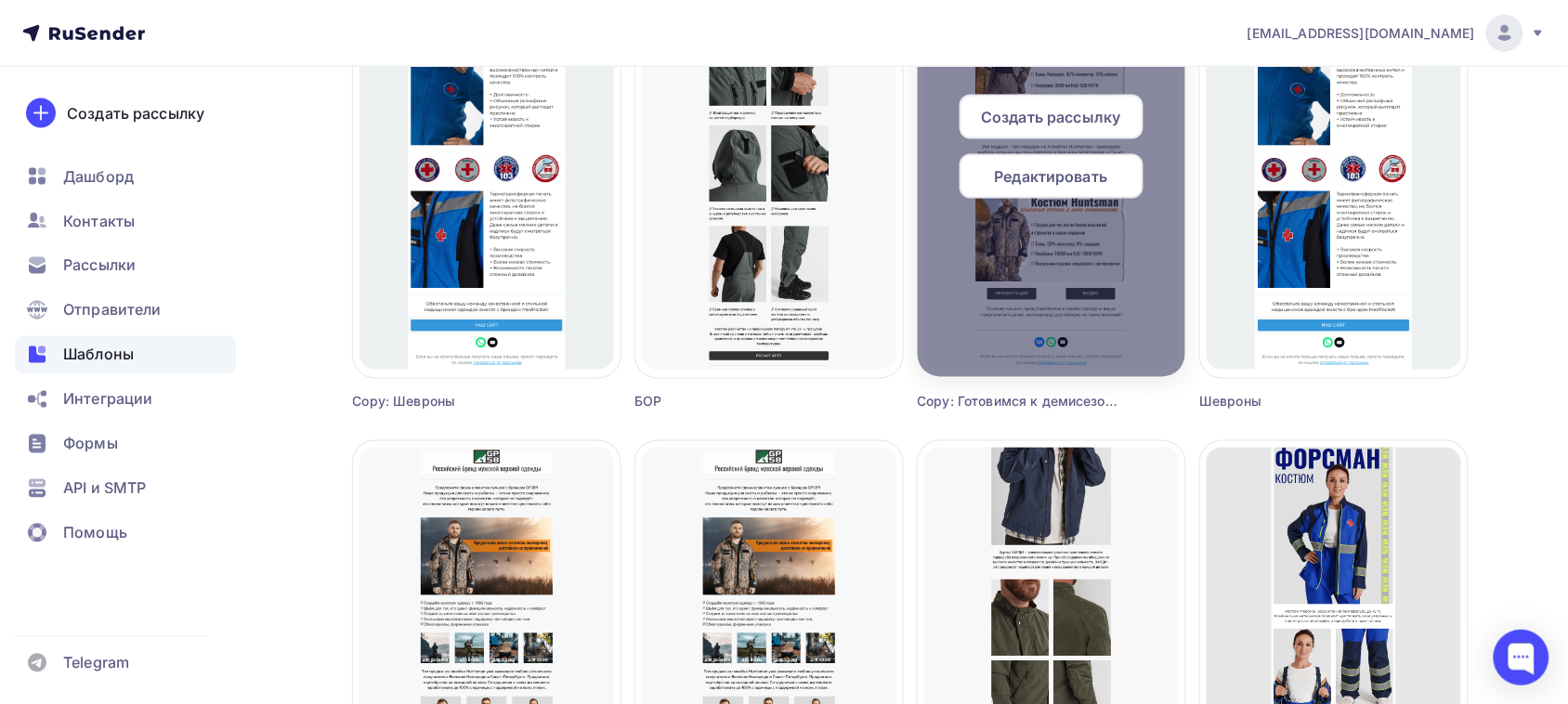
click at [1024, 177] on span "Редактировать" at bounding box center [1052, 176] width 113 height 22
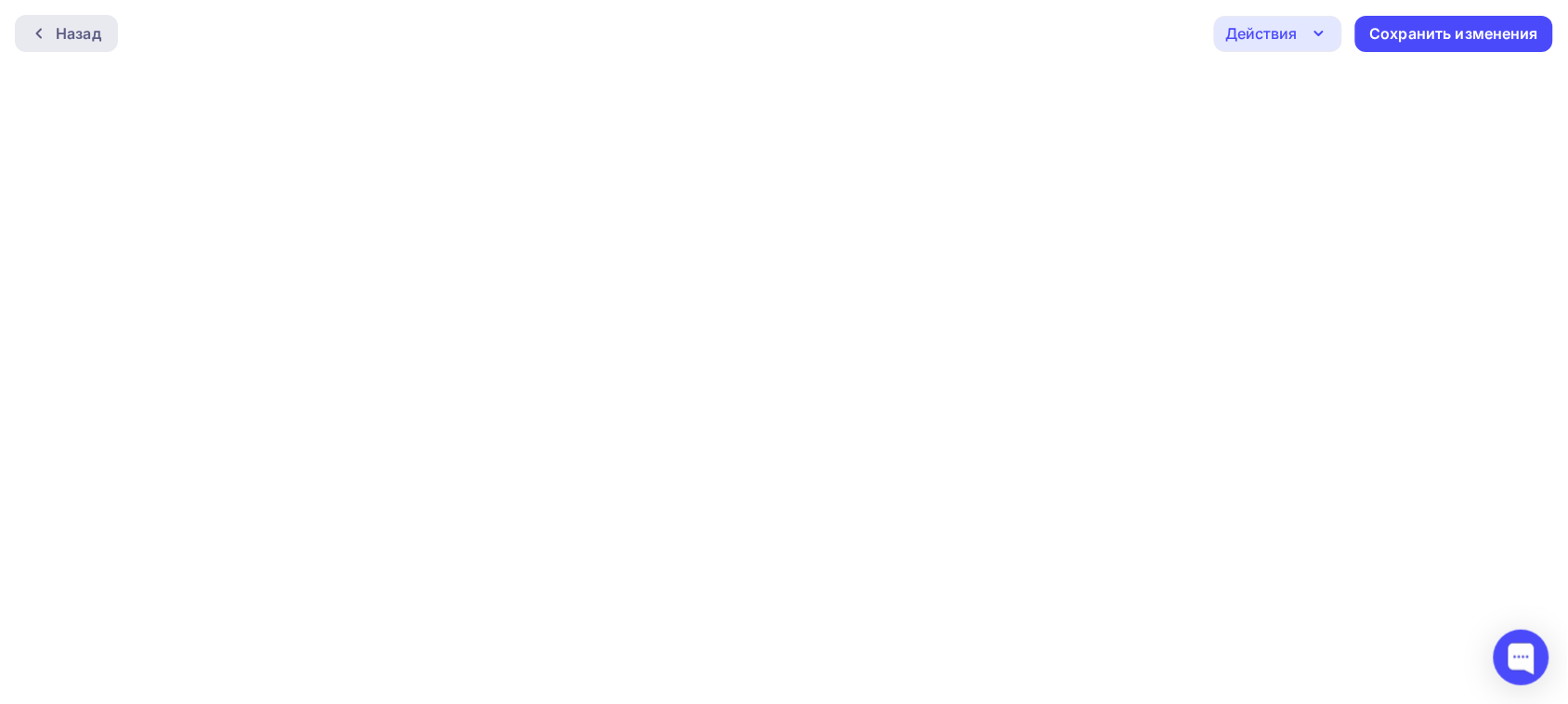
click at [66, 34] on div "Назад" at bounding box center [78, 33] width 46 height 22
